Goal: Navigation & Orientation: Find specific page/section

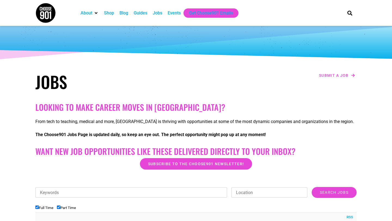
scroll to position [22, 0]
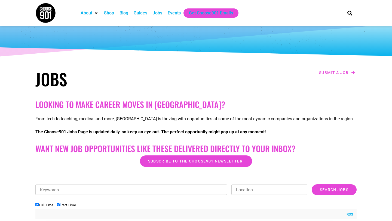
click at [160, 13] on div "Jobs" at bounding box center [158, 13] width 10 height 7
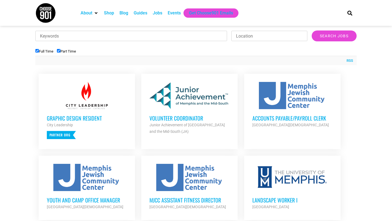
scroll to position [176, 0]
click at [179, 116] on h3 "Volunteer Coordinator" at bounding box center [189, 117] width 80 height 7
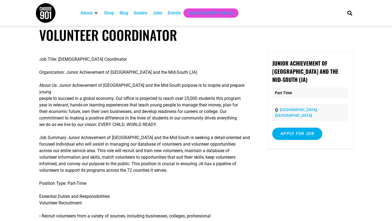
scroll to position [8, 0]
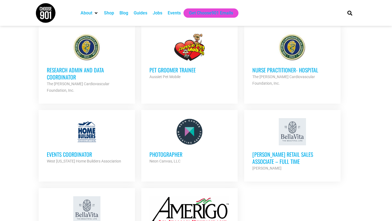
scroll to position [540, 0]
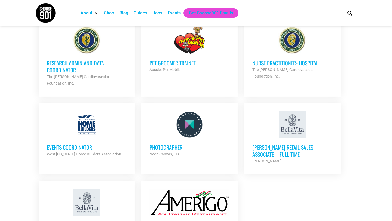
click at [89, 115] on div at bounding box center [87, 124] width 80 height 27
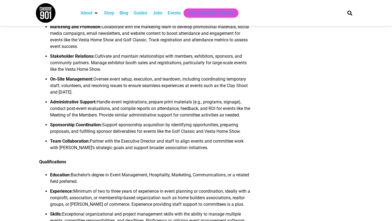
scroll to position [239, 0]
